Goal: Information Seeking & Learning: Learn about a topic

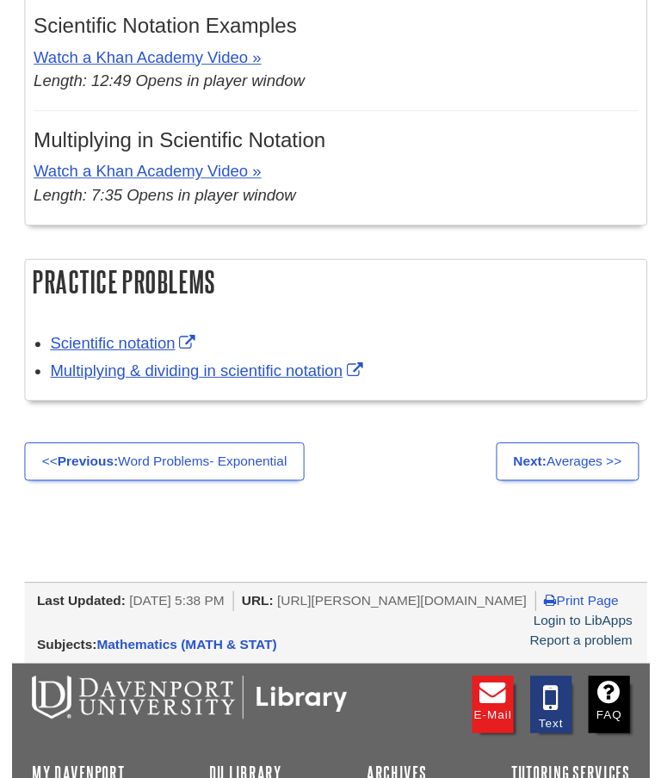
scroll to position [3646, 0]
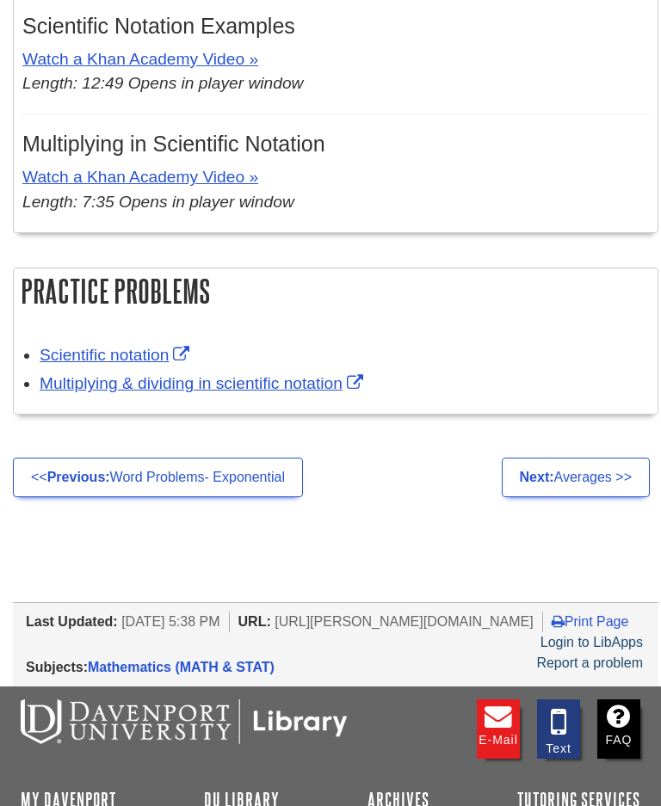
click at [157, 346] on link "Scientific notation" at bounding box center [117, 355] width 154 height 18
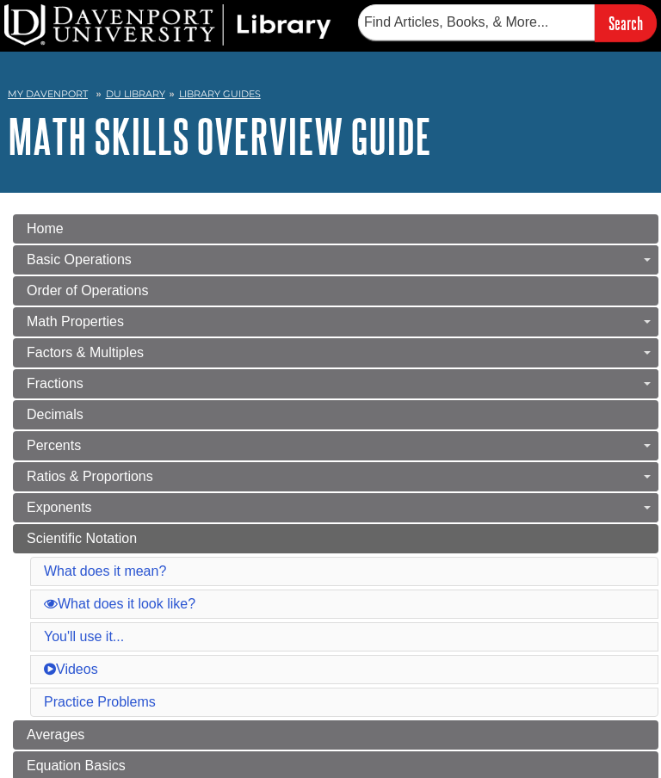
scroll to position [0, 0]
click at [654, 251] on link "Toggle Dropdown" at bounding box center [646, 259] width 24 height 29
click at [648, 260] on span "Guide Page Menu" at bounding box center [647, 259] width 7 height 3
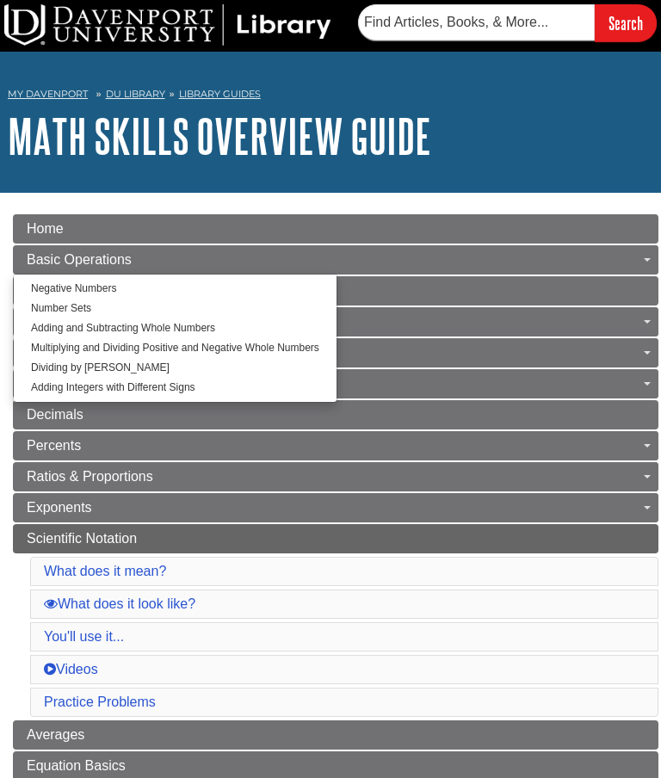
click at [117, 282] on link "Negative Numbers" at bounding box center [175, 289] width 323 height 20
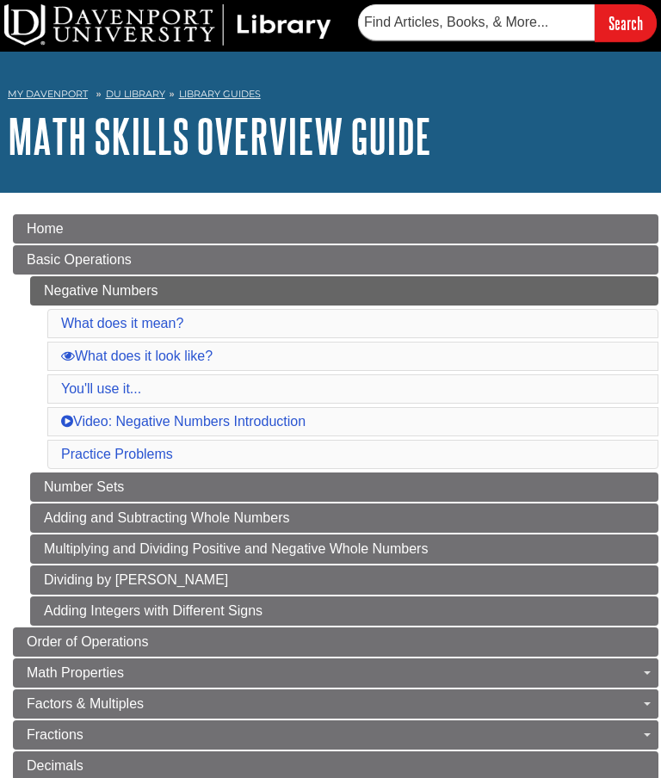
click at [233, 426] on link "Video: Negative Numbers Introduction" at bounding box center [183, 421] width 244 height 15
click at [167, 285] on link "Negative Numbers" at bounding box center [344, 290] width 628 height 29
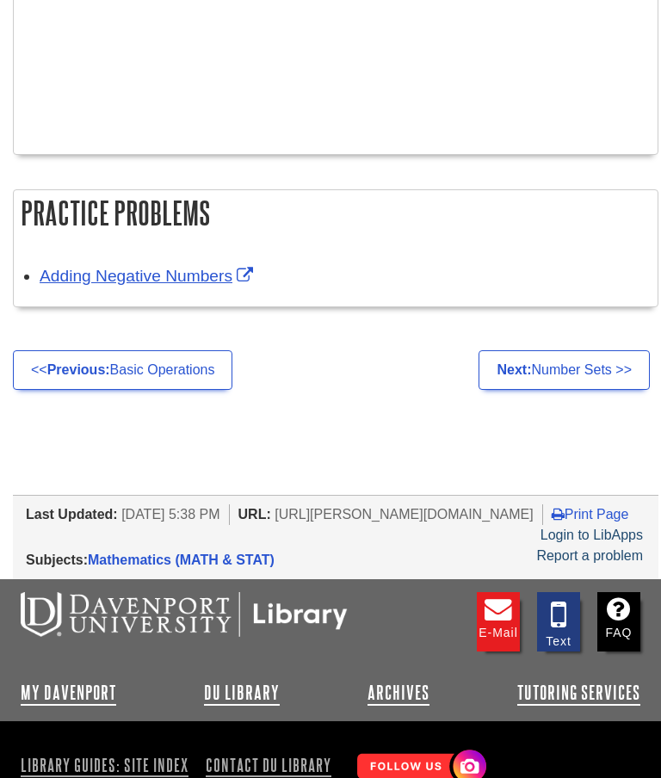
scroll to position [2657, 0]
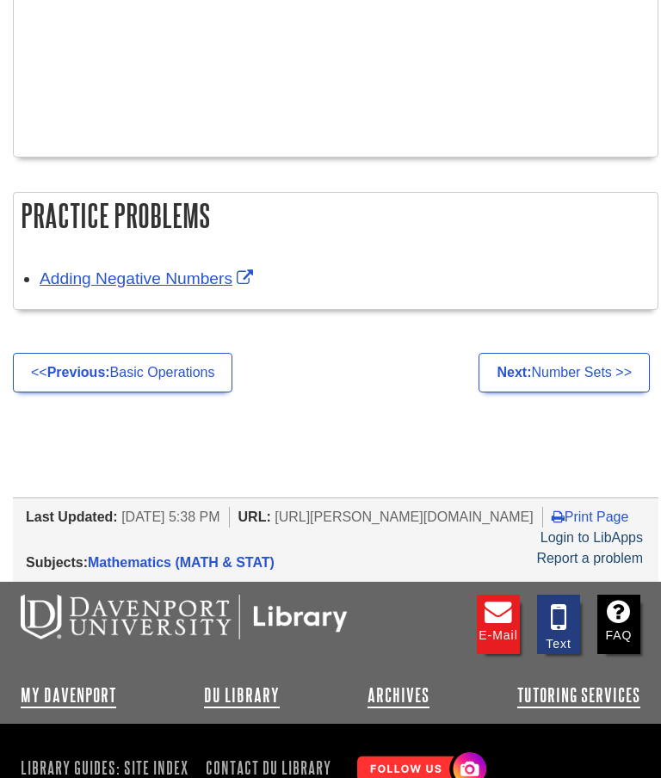
click at [203, 285] on link "Adding Negative Numbers" at bounding box center [149, 278] width 218 height 18
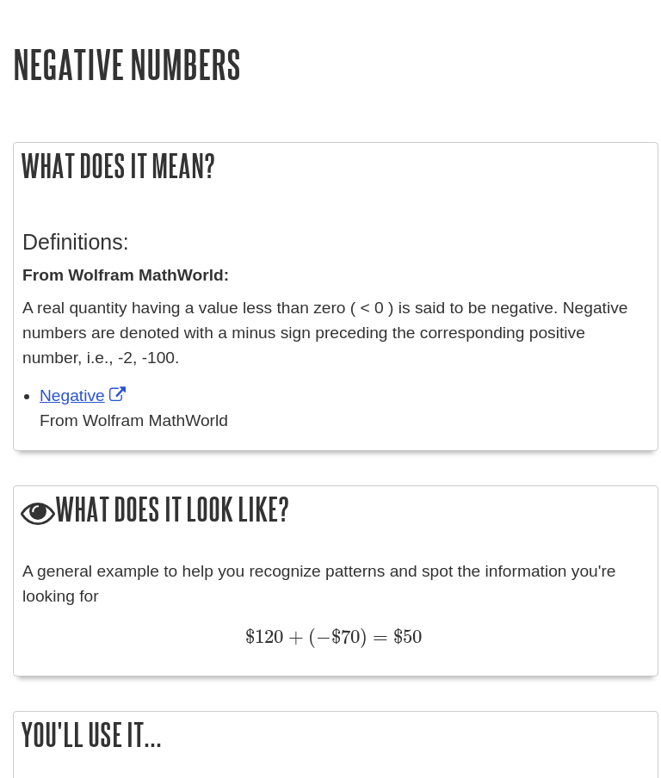
scroll to position [1488, 0]
